Goal: Task Accomplishment & Management: Use online tool/utility

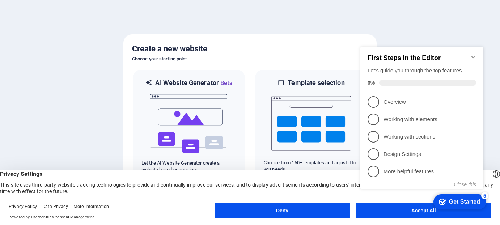
click at [397, 213] on appcues-checklist "Contextual help checklist present on screen" at bounding box center [423, 125] width 132 height 178
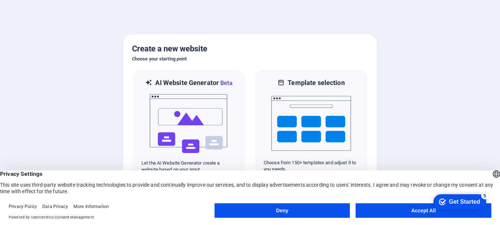
click div "checkmark Get Started 5 First Steps in the Editor Let's guide you through the t…"
click at [427, 212] on button "Accept All" at bounding box center [423, 210] width 136 height 14
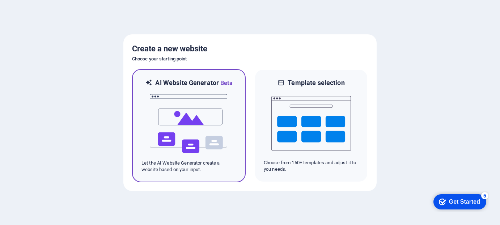
click at [203, 123] on img at bounding box center [189, 124] width 80 height 72
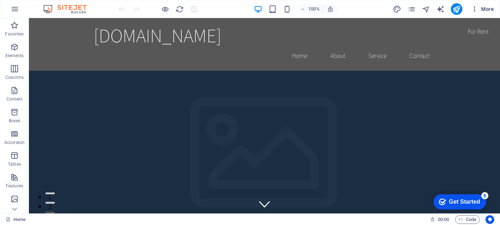
click at [480, 10] on span "More" at bounding box center [482, 8] width 23 height 7
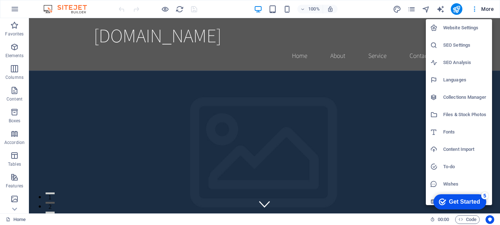
click at [461, 218] on div at bounding box center [250, 112] width 500 height 225
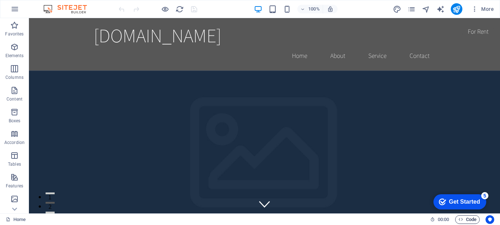
click at [463, 220] on span "Code" at bounding box center [467, 219] width 18 height 9
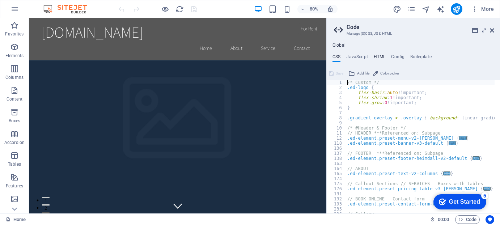
click at [379, 55] on h4 "HTML" at bounding box center [380, 58] width 12 height 8
type textarea "<a href="#main-content" class="wv-link-content button">Skip to main content</a>"
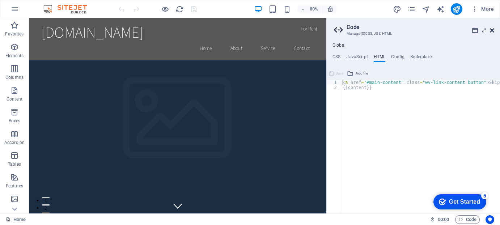
click at [490, 28] on icon at bounding box center [492, 30] width 4 height 6
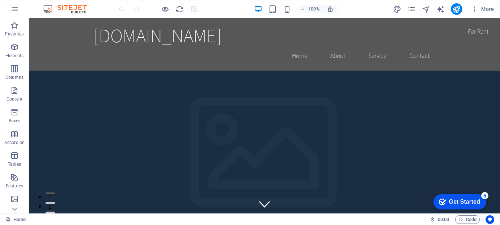
click at [451, 201] on div "Get Started" at bounding box center [463, 202] width 31 height 7
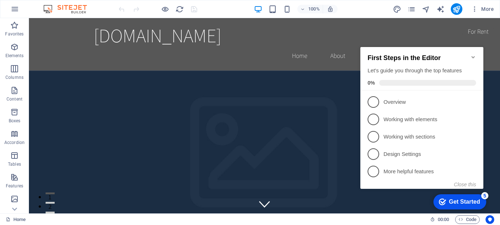
click at [474, 54] on icon "Minimize checklist" at bounding box center [473, 57] width 6 height 6
